Goal: Information Seeking & Learning: Learn about a topic

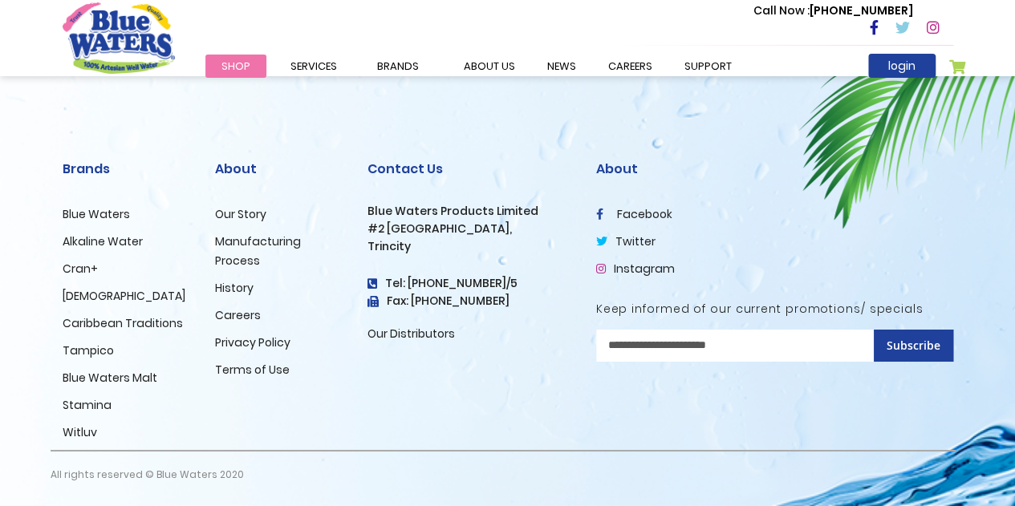
scroll to position [2746, 0]
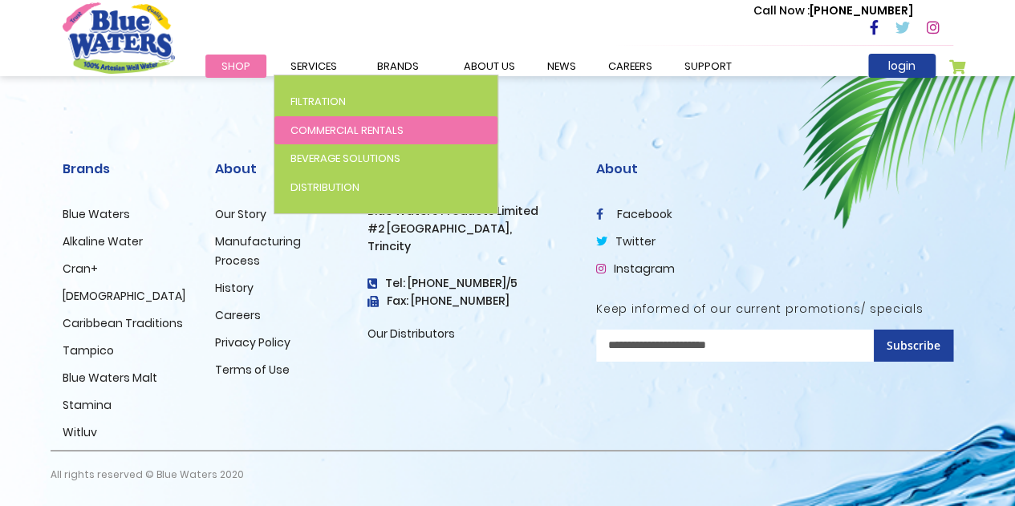
click at [360, 141] on link "Commercial Rentals" at bounding box center [385, 130] width 223 height 29
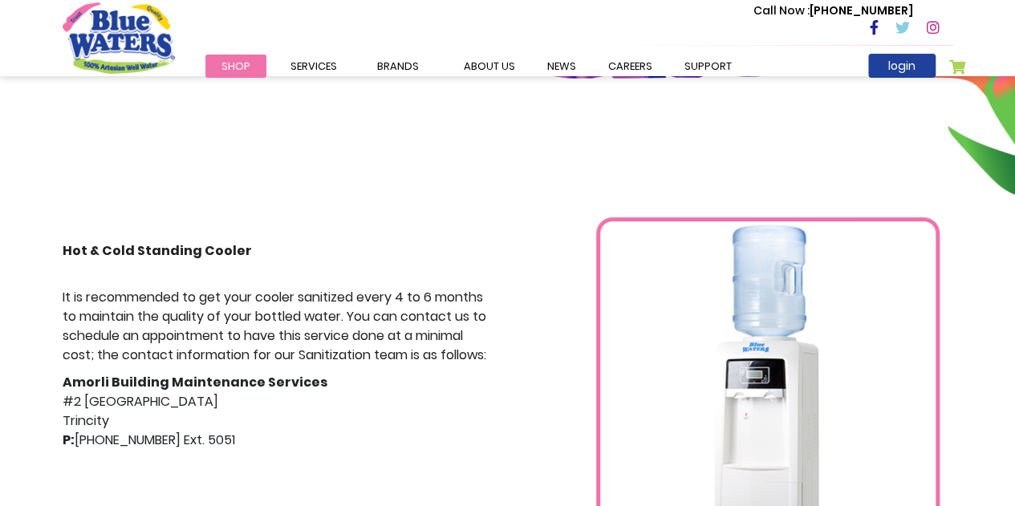
scroll to position [193, 0]
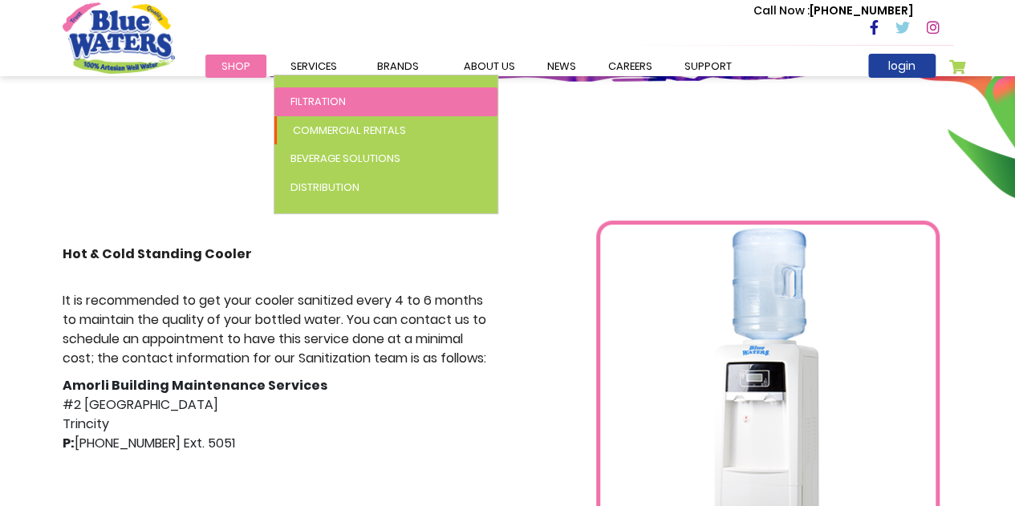
click at [315, 107] on span "Filtration" at bounding box center [318, 101] width 55 height 15
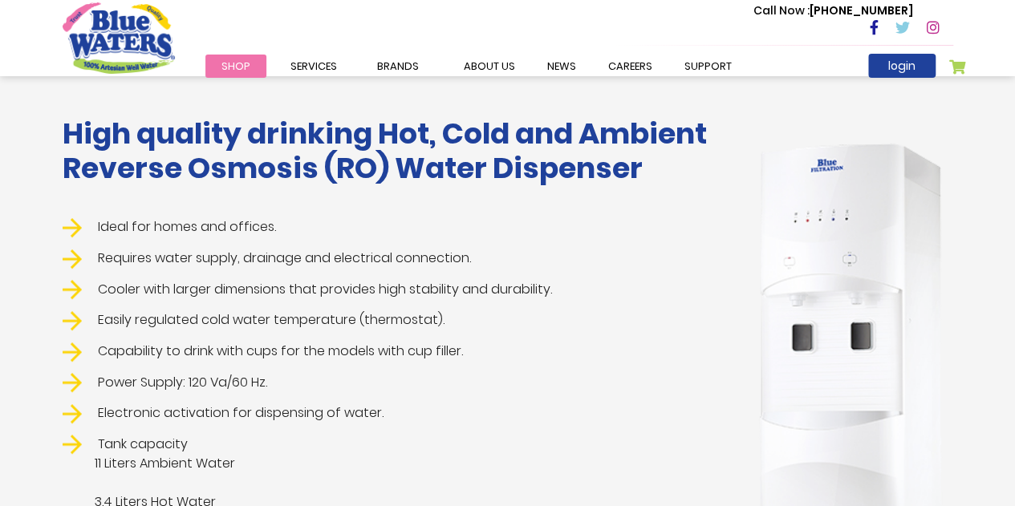
scroll to position [298, 0]
click at [579, 294] on li "Cooler with larger dimensions that provides high stability and durability." at bounding box center [394, 289] width 662 height 20
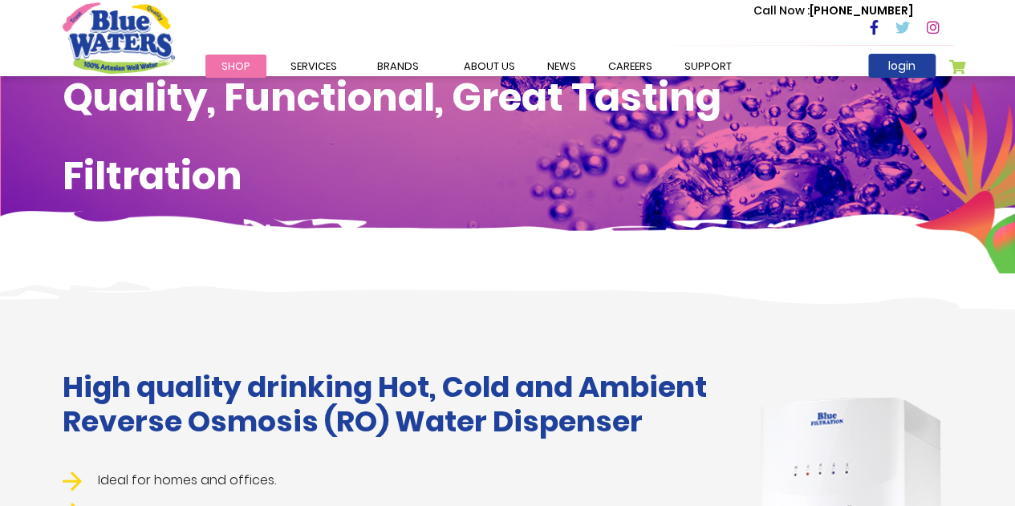
scroll to position [0, 0]
